Goal: Entertainment & Leisure: Consume media (video, audio)

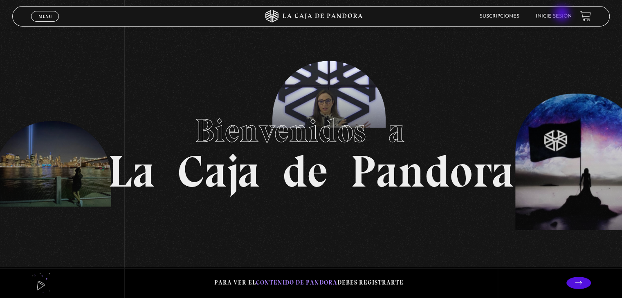
click at [563, 14] on link "Inicie sesión" at bounding box center [554, 16] width 36 height 5
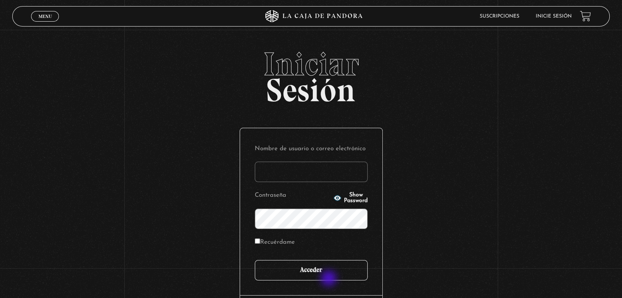
type input "Ara"
click at [330, 280] on input "Acceder" at bounding box center [311, 270] width 113 height 20
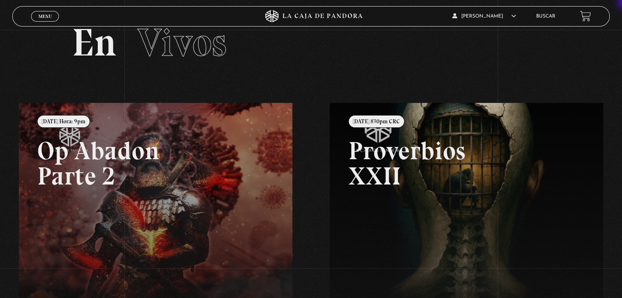
scroll to position [21, 0]
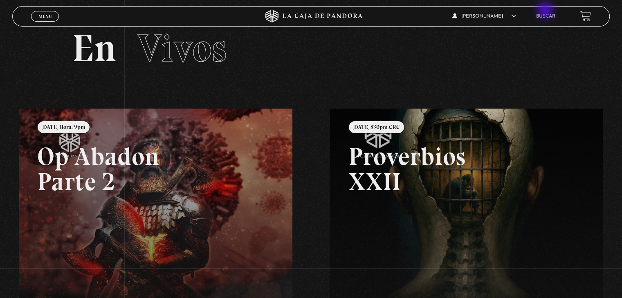
click at [546, 11] on li "Buscar" at bounding box center [545, 16] width 19 height 13
click at [548, 19] on li "Buscar" at bounding box center [545, 16] width 19 height 13
click at [550, 17] on link "Buscar" at bounding box center [545, 16] width 19 height 5
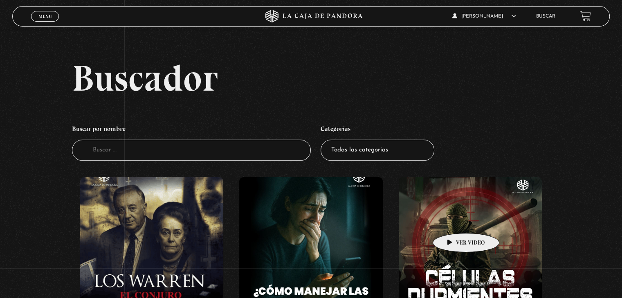
click at [453, 221] on figure at bounding box center [470, 250] width 143 height 147
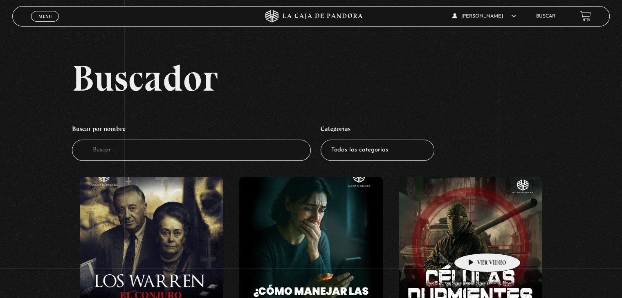
click at [474, 241] on figure at bounding box center [470, 250] width 143 height 147
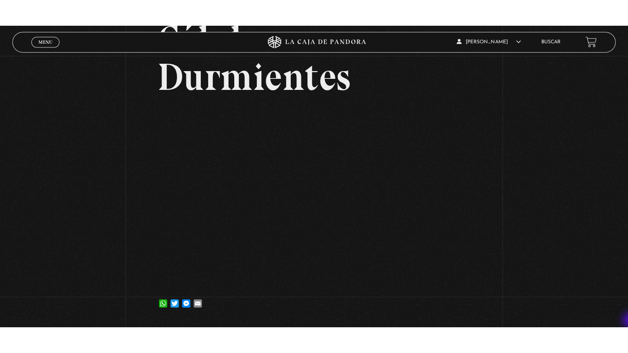
scroll to position [98, 0]
